Goal: Information Seeking & Learning: Learn about a topic

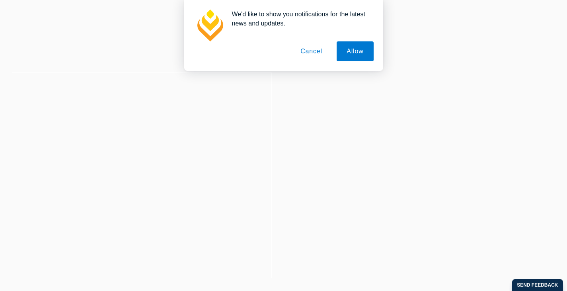
click at [305, 51] on button "Cancel" at bounding box center [312, 51] width 42 height 20
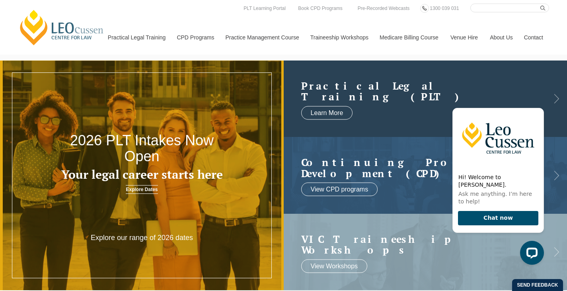
click at [404, 99] on h2 "Practical Legal Training (PLT)" at bounding box center [417, 91] width 233 height 22
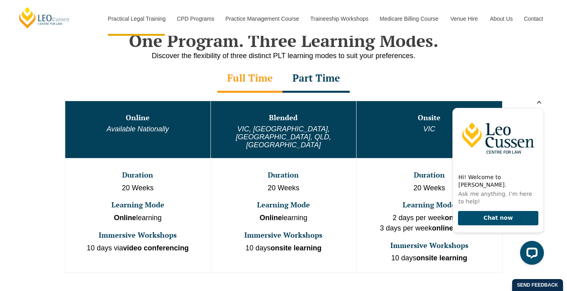
click at [538, 104] on icon "Hide greeting" at bounding box center [539, 101] width 4 height 4
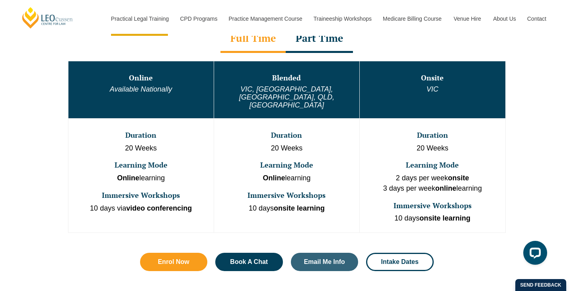
scroll to position [398, 0]
